Goal: Use online tool/utility: Utilize a website feature to perform a specific function

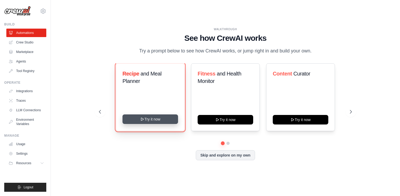
click at [159, 119] on button "Try it now" at bounding box center [150, 119] width 56 height 10
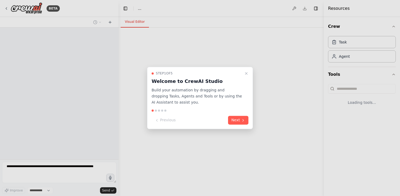
select select "****"
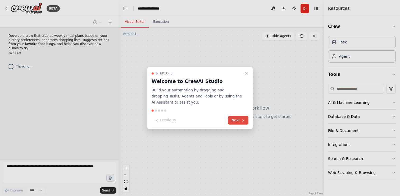
click at [235, 121] on button "Next" at bounding box center [238, 120] width 20 height 9
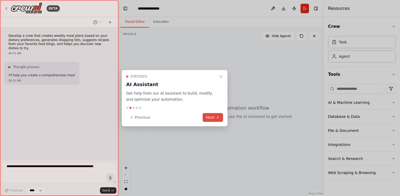
click at [235, 121] on div at bounding box center [200, 98] width 400 height 196
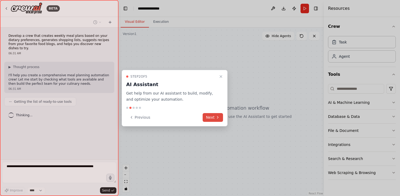
click at [215, 119] on icon at bounding box center [217, 117] width 4 height 4
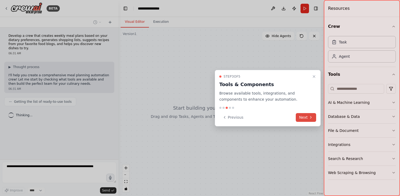
click at [301, 119] on button "Next" at bounding box center [306, 117] width 20 height 9
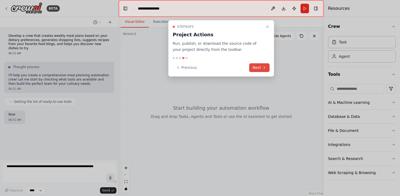
click at [257, 71] on button "Next" at bounding box center [259, 67] width 20 height 9
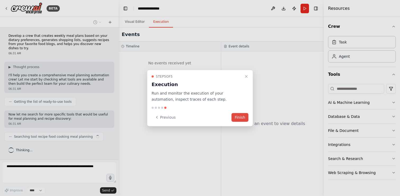
click at [239, 117] on button "Finish" at bounding box center [239, 117] width 17 height 9
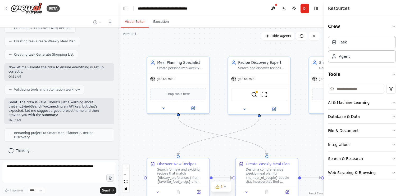
scroll to position [240, 0]
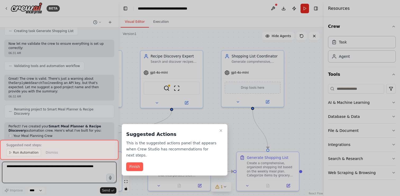
drag, startPoint x: 281, startPoint y: 123, endPoint x: 193, endPoint y: 116, distance: 87.7
click at [193, 116] on div "BETA Develop a crew that creates weekly meal plans based on your dietary prefer…" at bounding box center [200, 98] width 400 height 196
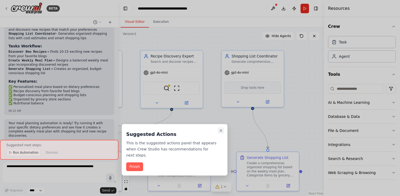
click at [220, 130] on icon "Close walkthrough" at bounding box center [221, 130] width 2 height 2
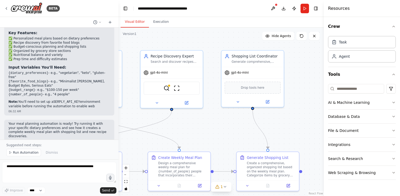
scroll to position [456, 0]
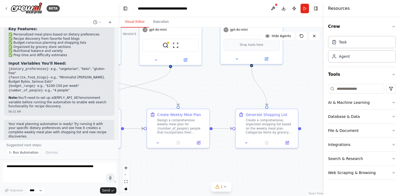
drag, startPoint x: 220, startPoint y: 130, endPoint x: 219, endPoint y: 88, distance: 41.5
click at [219, 88] on div ".deletable-edge-delete-btn { width: 20px; height: 20px; border: 0px solid #ffff…" at bounding box center [220, 111] width 205 height 168
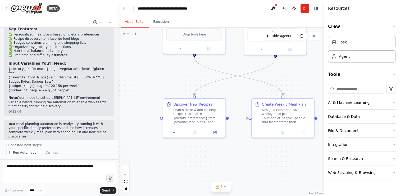
drag, startPoint x: 219, startPoint y: 88, endPoint x: 324, endPoint y: 77, distance: 105.3
click at [324, 77] on div "BETA Develop a crew that creates weekly meal plans based on your dietary prefer…" at bounding box center [200, 98] width 400 height 196
click at [223, 187] on icon at bounding box center [225, 186] width 4 height 4
click at [22, 154] on span "Run Automation" at bounding box center [26, 152] width 26 height 4
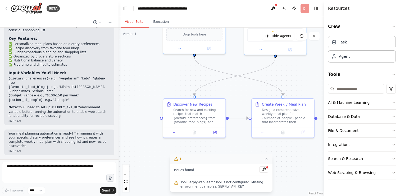
scroll to position [437, 0]
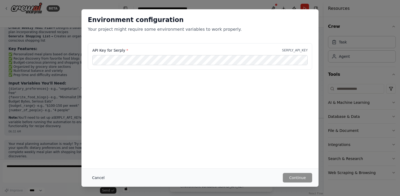
click at [100, 179] on button "Cancel" at bounding box center [98, 178] width 21 height 10
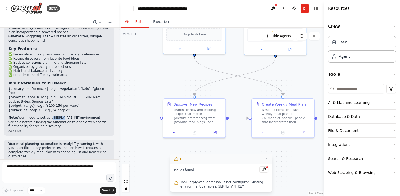
drag, startPoint x: 52, startPoint y: 112, endPoint x: 63, endPoint y: 112, distance: 11.1
click at [63, 116] on code "SERPLY_API_KEY" at bounding box center [66, 118] width 27 height 4
copy code "SERPLY"
